Goal: Check status: Check status

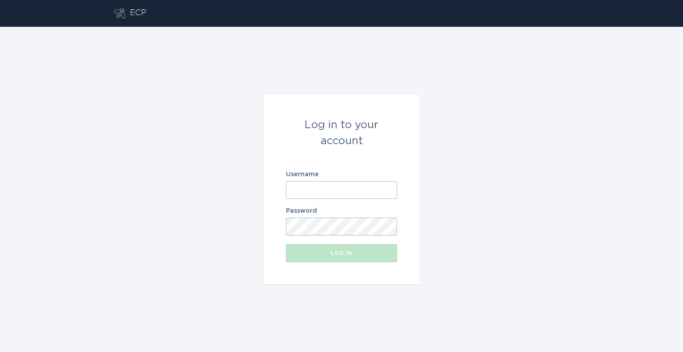
click at [326, 191] on input "Username" at bounding box center [341, 190] width 111 height 18
paste input "[URL][DOMAIN_NAME]"
type input "[URL][DOMAIN_NAME]"
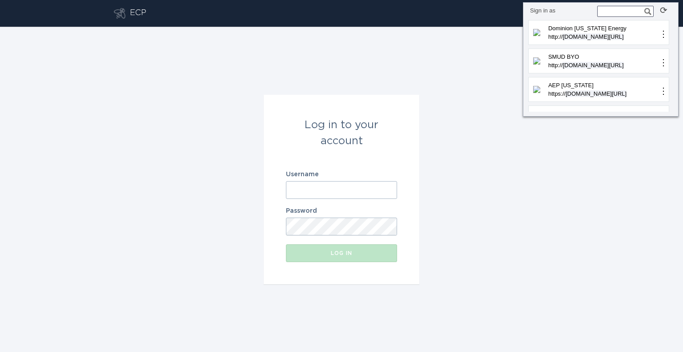
click at [615, 13] on input "text" at bounding box center [625, 11] width 56 height 11
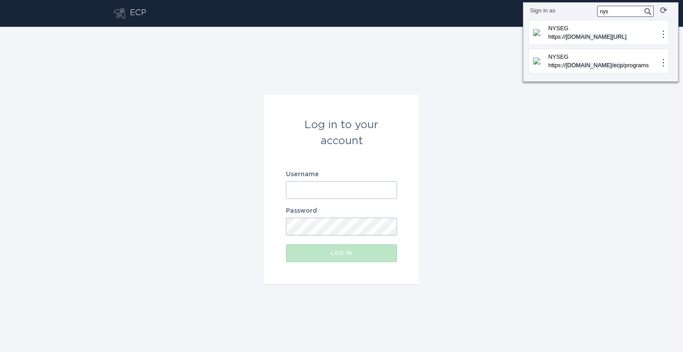
type input "nyse"
click at [620, 56] on p "NYSEG" at bounding box center [603, 56] width 112 height 9
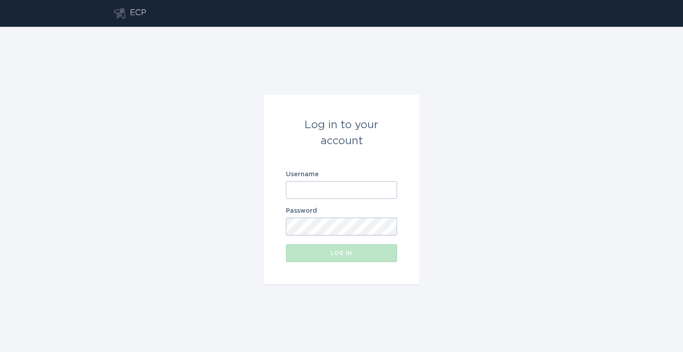
type input "[EMAIL_ADDRESS][DOMAIN_NAME]"
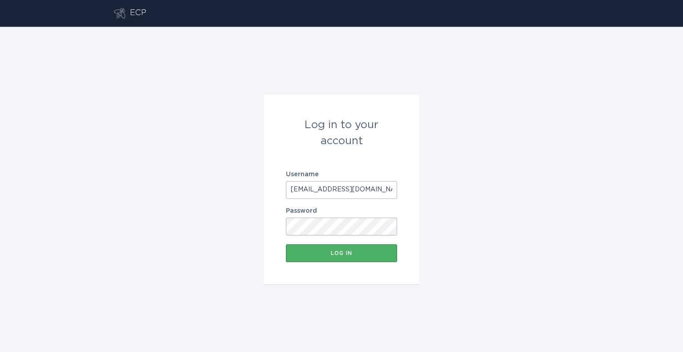
click at [370, 249] on button "Log in" at bounding box center [341, 253] width 111 height 18
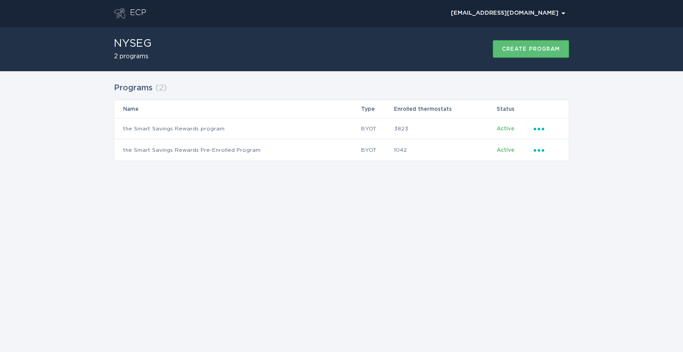
click at [224, 207] on div "ECP [EMAIL_ADDRESS][DOMAIN_NAME] Chevron NYSEG 2 programs Create program Progra…" at bounding box center [341, 176] width 683 height 352
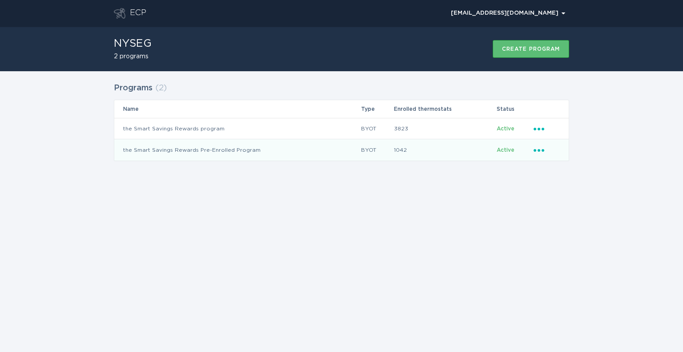
click at [235, 154] on td "the Smart Savings Rewards Pre-Enrolled Program" at bounding box center [237, 149] width 246 height 21
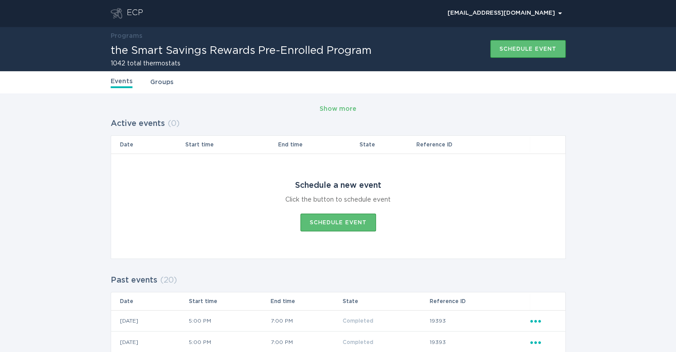
click at [168, 54] on h1 "the Smart Savings Rewards Pre-Enrolled Program" at bounding box center [241, 50] width 261 height 11
click at [129, 12] on div "ECP" at bounding box center [135, 13] width 16 height 11
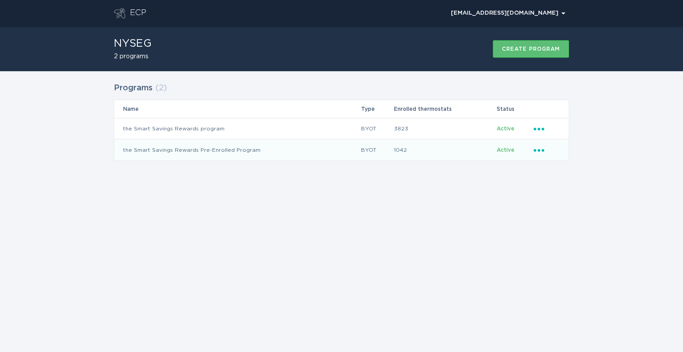
click at [532, 152] on td "Active" at bounding box center [514, 149] width 37 height 21
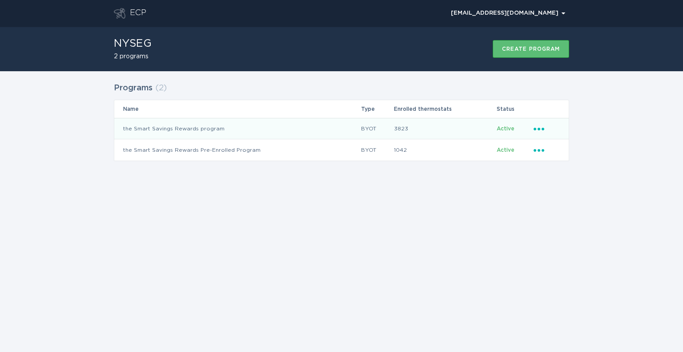
click at [544, 129] on icon "Popover menu" at bounding box center [539, 129] width 11 height 3
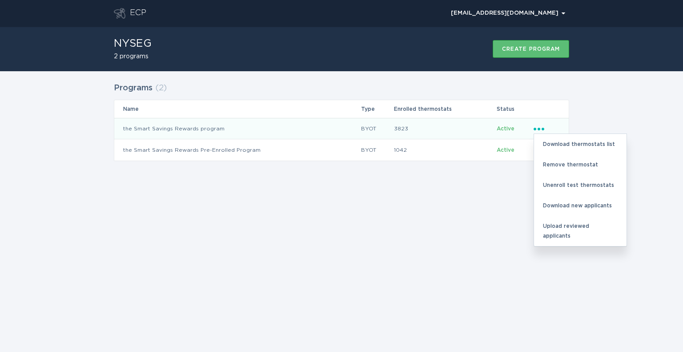
click at [430, 205] on div "ECP [EMAIL_ADDRESS][DOMAIN_NAME] Chevron NYSEG 2 programs Create program Progra…" at bounding box center [341, 176] width 683 height 352
